Goal: Book appointment/travel/reservation

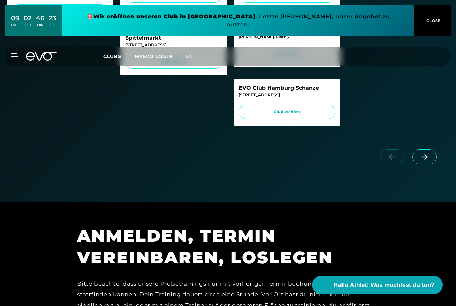
scroll to position [391, 0]
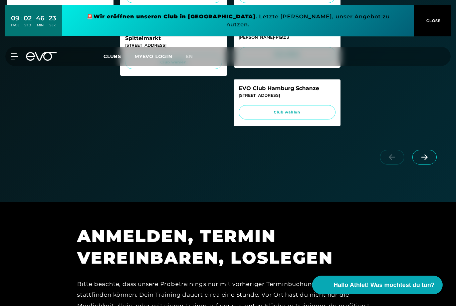
click at [428, 160] on span at bounding box center [425, 157] width 24 height 15
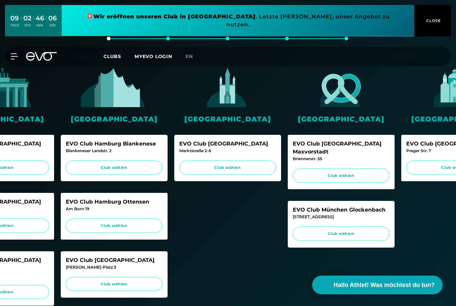
scroll to position [0, 173]
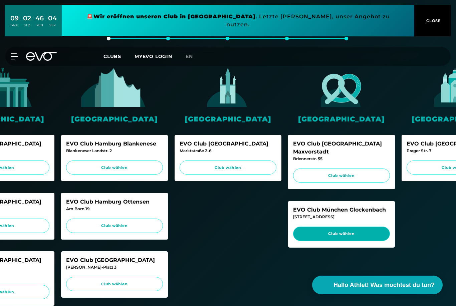
click at [351, 227] on span "Club wählen" at bounding box center [341, 234] width 97 height 14
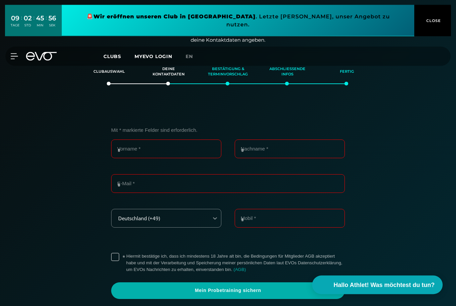
scroll to position [116, 0]
click at [130, 150] on input "Vorname *" at bounding box center [166, 149] width 110 height 19
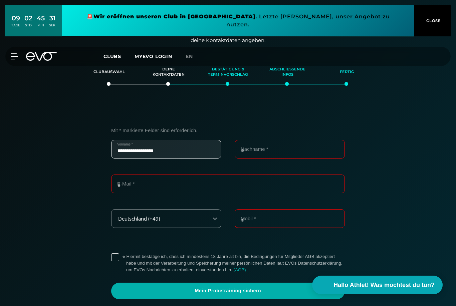
click at [174, 155] on input "**********" at bounding box center [166, 149] width 110 height 19
type input "*********"
click at [297, 151] on input "Nachname *" at bounding box center [290, 149] width 110 height 19
type input "********"
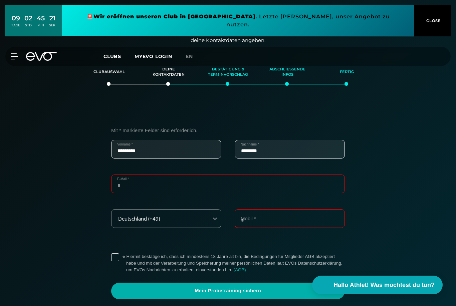
type input "**********"
click at [274, 217] on input "Mobil *" at bounding box center [290, 218] width 110 height 19
click at [243, 218] on input "**********" at bounding box center [290, 218] width 110 height 19
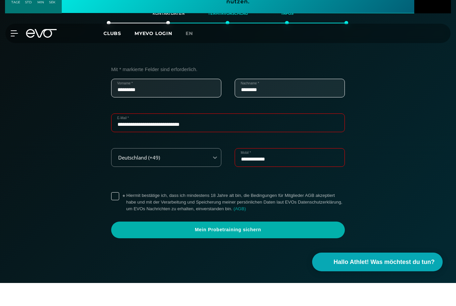
scroll to position [155, 0]
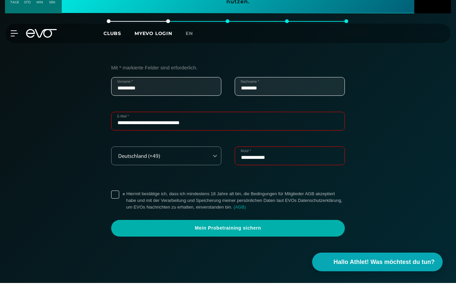
type input "**********"
click at [126, 214] on label "* Hiermit bestätige ich, dass ich mindestens 18 Jahre alt bin, die Bedingungen …" at bounding box center [235, 224] width 219 height 20
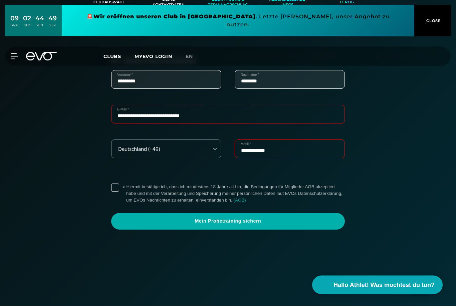
scroll to position [185, 0]
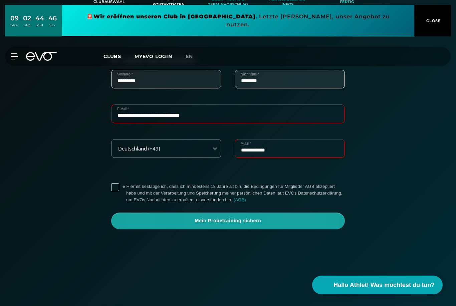
click at [270, 222] on span "Mein Probetraining sichern" at bounding box center [228, 221] width 218 height 7
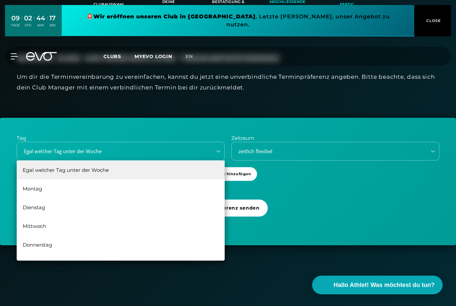
scroll to position [0, 0]
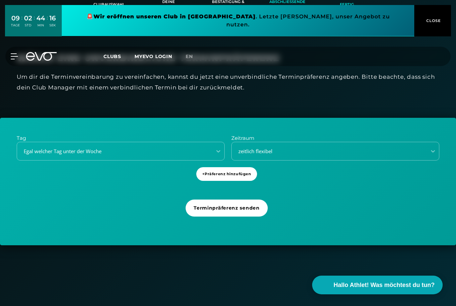
click at [310, 192] on div "Tag Egal welcher Tag unter der Woche Zeitraum zeitlich flexibel + Präferenz hin…" at bounding box center [228, 182] width 456 height 128
click at [233, 176] on span "+ Präferenz hinzufügen" at bounding box center [226, 174] width 61 height 14
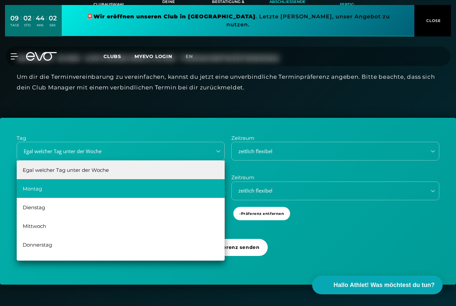
click at [205, 192] on div "Montag" at bounding box center [121, 188] width 208 height 19
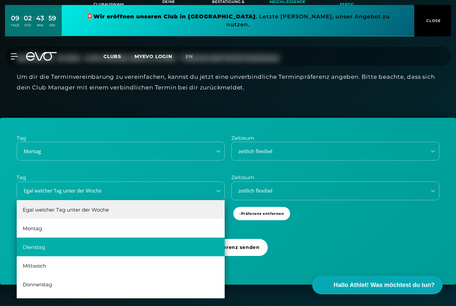
click at [209, 238] on div "Dienstag" at bounding box center [121, 247] width 208 height 19
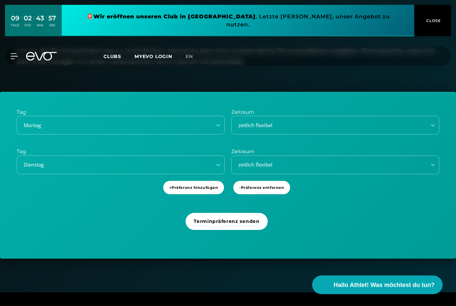
scroll to position [213, 0]
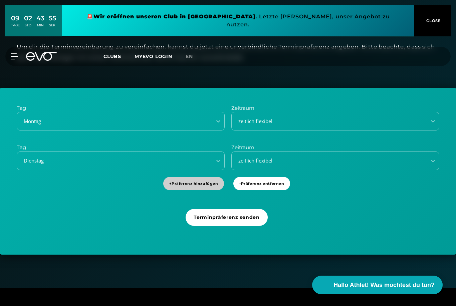
click at [204, 185] on span "+ Präferenz hinzufügen" at bounding box center [193, 184] width 61 height 14
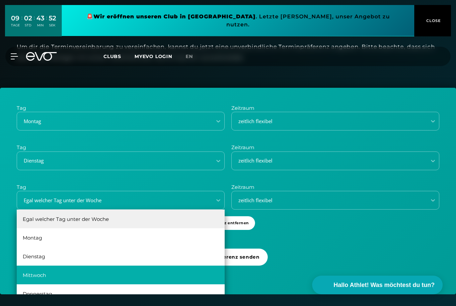
click at [199, 272] on div "Mittwoch" at bounding box center [121, 275] width 208 height 19
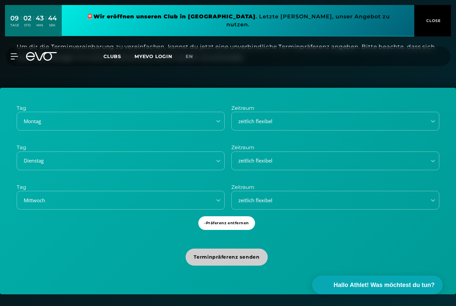
click at [232, 256] on span "Terminpräferenz senden" at bounding box center [227, 257] width 66 height 7
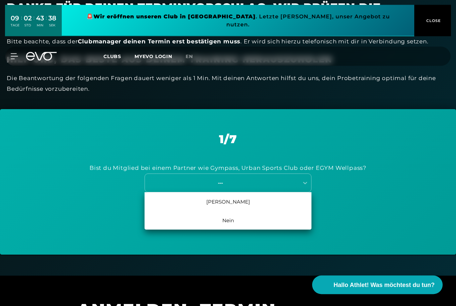
scroll to position [226, 0]
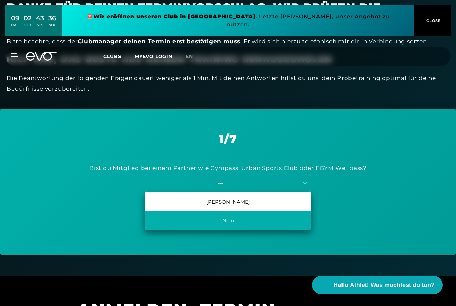
click at [235, 216] on div "Nein" at bounding box center [228, 220] width 167 height 19
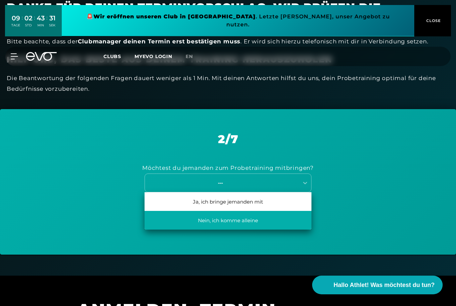
click at [257, 219] on div "Nein, ich komme alleine" at bounding box center [228, 220] width 167 height 19
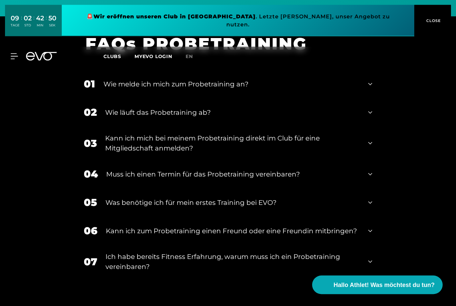
scroll to position [786, 0]
click at [372, 147] on icon at bounding box center [371, 143] width 4 height 8
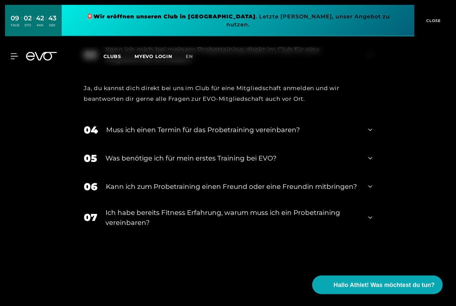
scroll to position [875, 0]
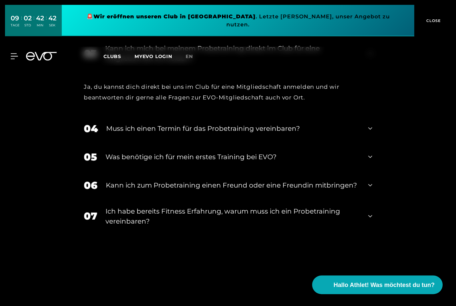
click at [371, 133] on icon at bounding box center [371, 129] width 4 height 8
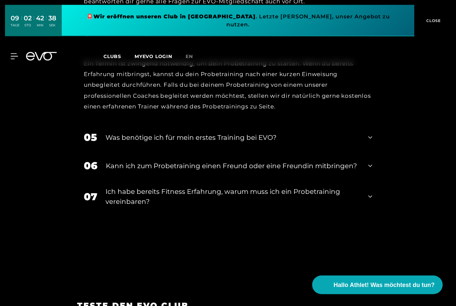
click at [373, 152] on div "05 Was benötige ich für mein erstes Training bei EVO?" at bounding box center [228, 138] width 302 height 28
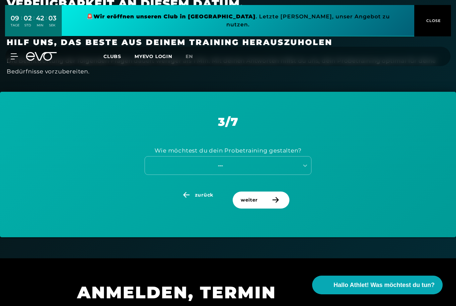
scroll to position [243, 0]
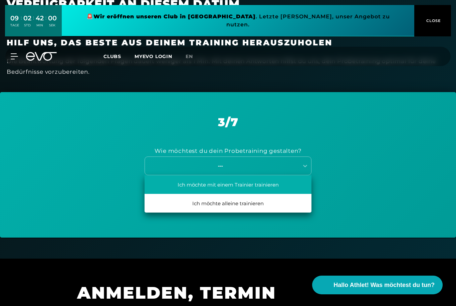
click at [280, 182] on div "Ich möchte mit einem Trainier trainieren" at bounding box center [228, 184] width 167 height 19
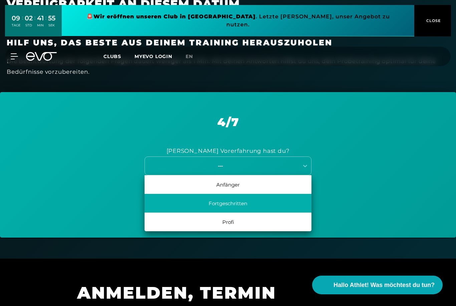
click at [272, 200] on div "Fortgeschritten" at bounding box center [228, 203] width 167 height 19
click at [235, 203] on div "1 Monat - Flex" at bounding box center [228, 203] width 167 height 19
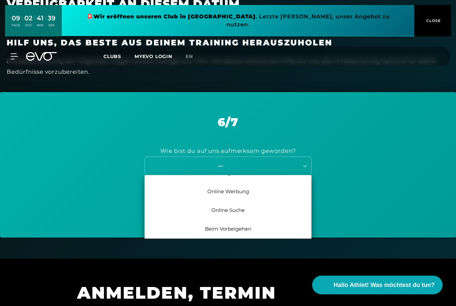
scroll to position [31, 0]
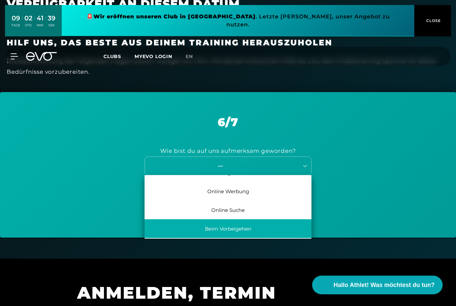
click at [245, 227] on div "Beim Vorbeigehen" at bounding box center [228, 228] width 167 height 19
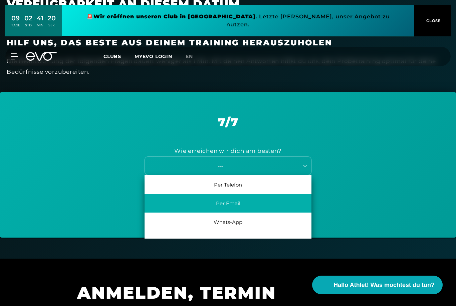
click at [233, 198] on div "Per Email" at bounding box center [228, 203] width 167 height 19
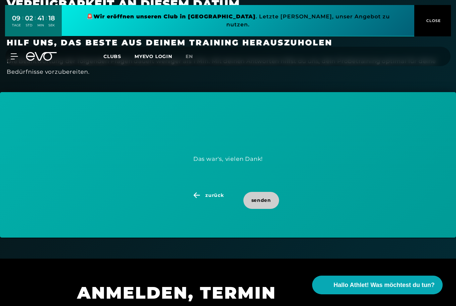
click at [265, 197] on span "senden" at bounding box center [262, 200] width 20 height 7
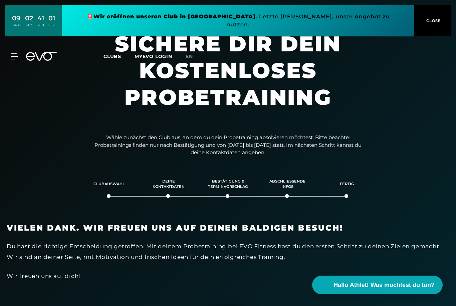
scroll to position [0, 0]
